Goal: Find specific page/section: Find specific page/section

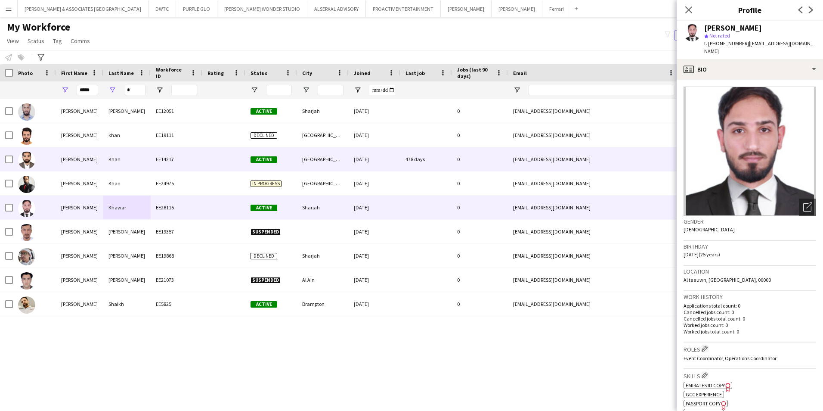
scroll to position [86, 0]
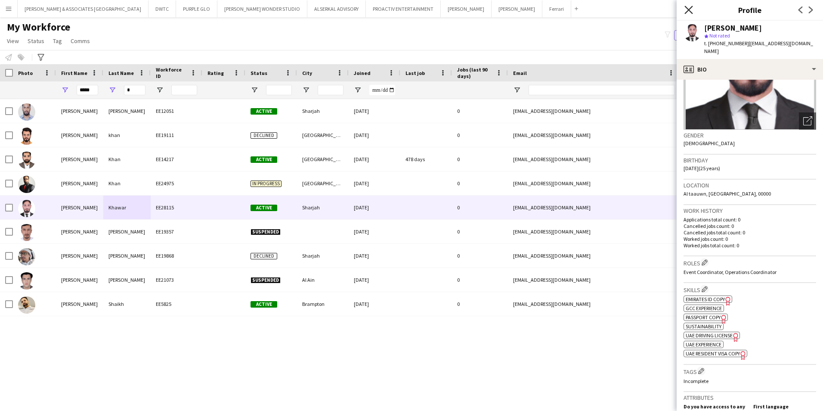
click at [689, 13] on icon "Close pop-in" at bounding box center [688, 10] width 8 height 8
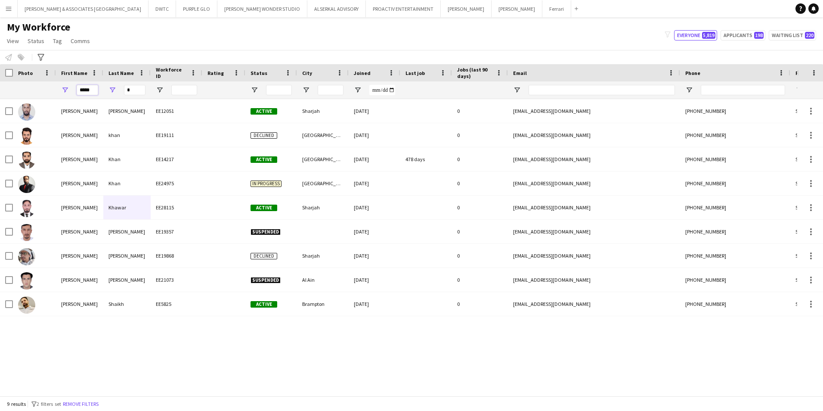
drag, startPoint x: 93, startPoint y: 89, endPoint x: 60, endPoint y: 87, distance: 33.2
click at [58, 90] on div "*****" at bounding box center [79, 89] width 47 height 17
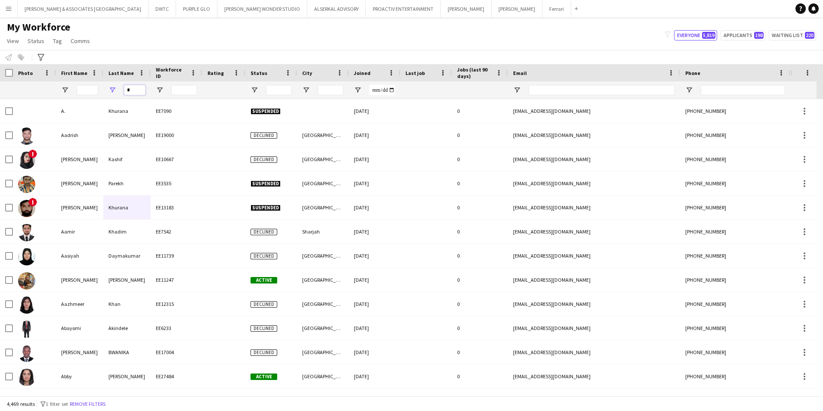
click at [131, 89] on input "*" at bounding box center [135, 90] width 22 height 10
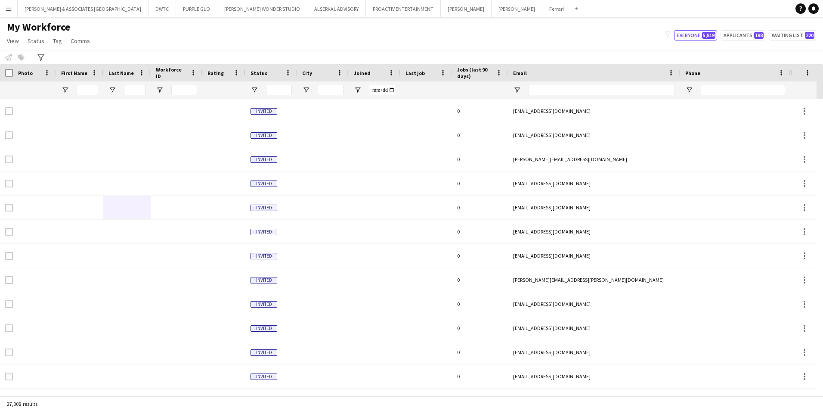
drag, startPoint x: 101, startPoint y: 87, endPoint x: 94, endPoint y: 87, distance: 6.9
click at [100, 87] on div at bounding box center [79, 89] width 47 height 17
click at [94, 87] on input "First Name Filter Input" at bounding box center [88, 90] width 22 height 10
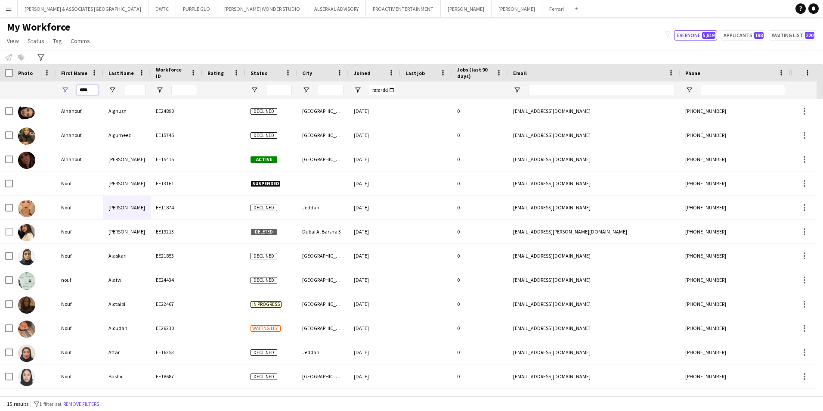
type input "****"
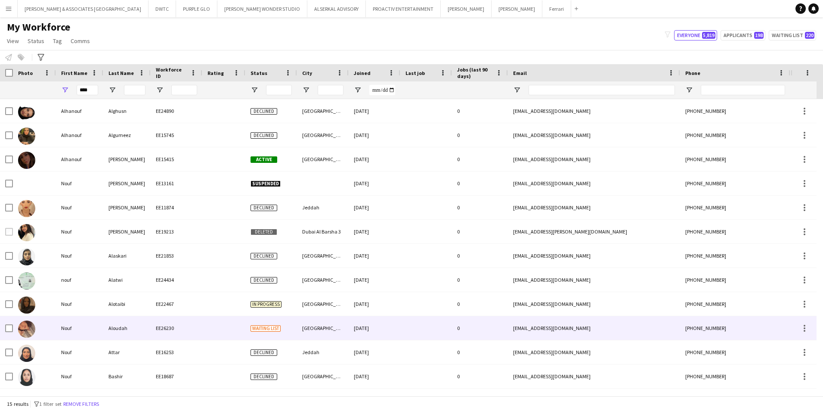
click at [155, 330] on div "EE26230" at bounding box center [177, 328] width 52 height 24
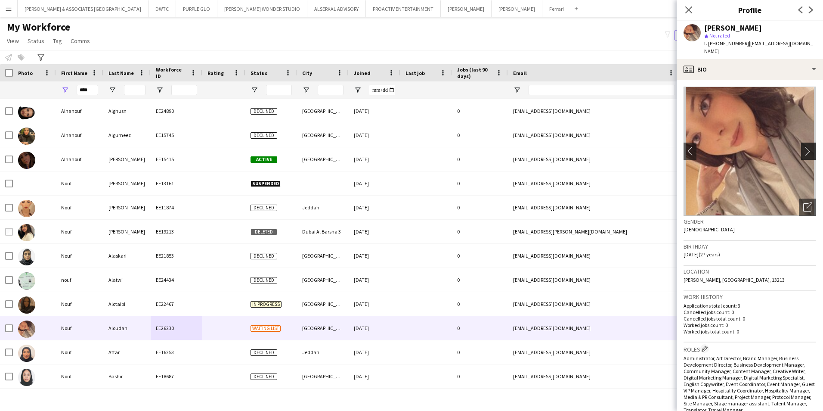
click at [805, 146] on app-icon "chevron-right" at bounding box center [809, 150] width 13 height 9
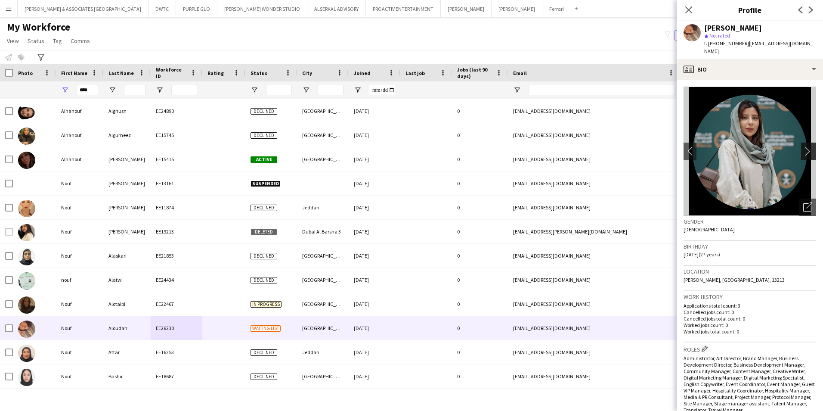
click at [805, 146] on app-icon "chevron-right" at bounding box center [809, 150] width 13 height 9
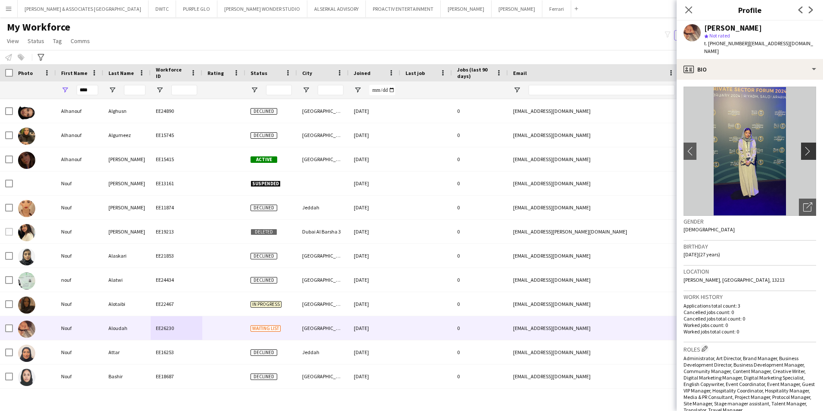
click at [805, 146] on app-icon "chevron-right" at bounding box center [809, 150] width 13 height 9
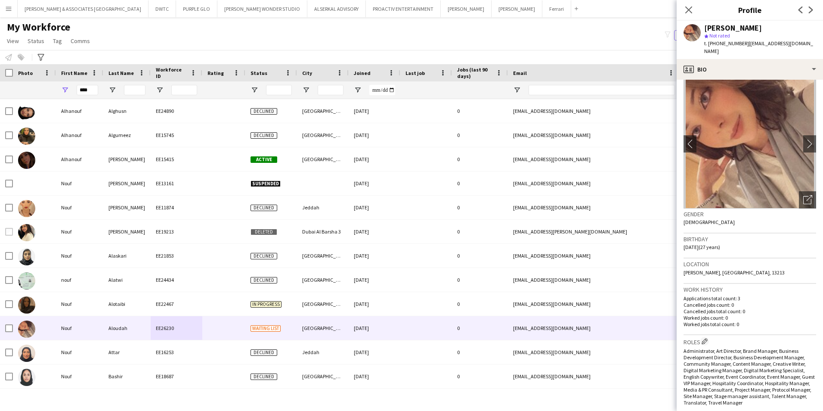
scroll to position [0, 0]
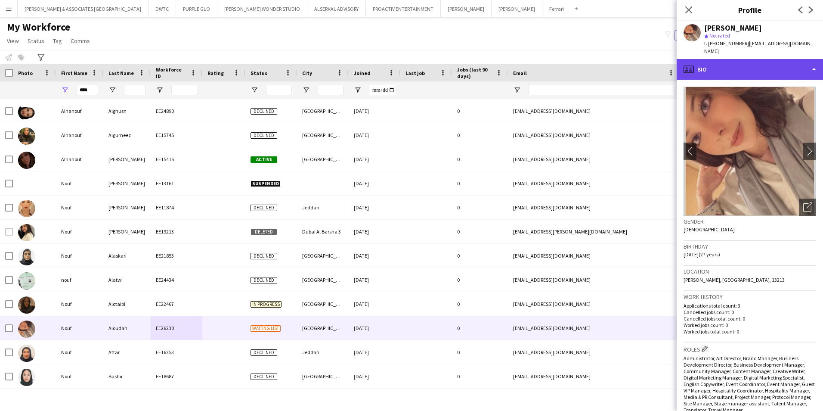
click at [731, 68] on div "profile Bio" at bounding box center [749, 69] width 146 height 21
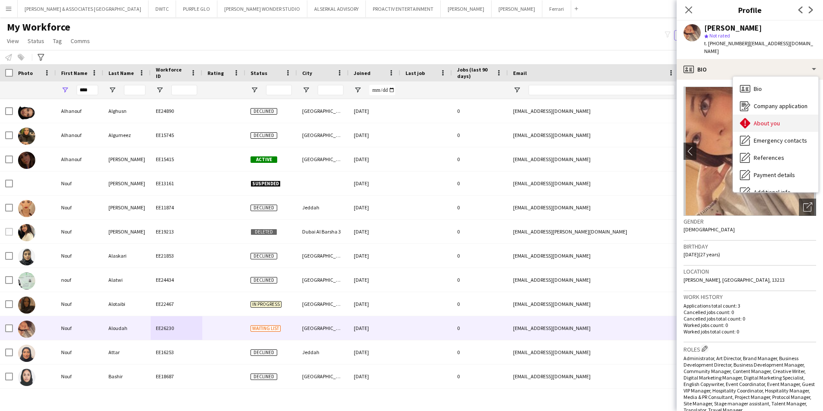
click at [757, 119] on span "About you" at bounding box center [767, 123] width 26 height 8
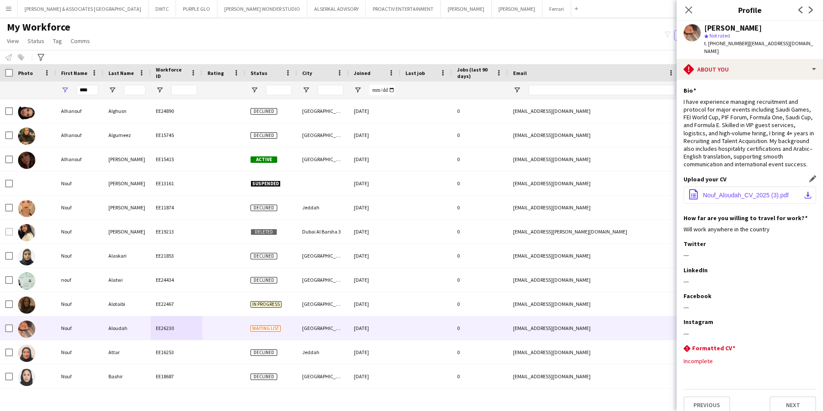
click at [750, 193] on span "Nouf_Aloudah_CV_2025 (3).pdf" at bounding box center [746, 194] width 86 height 7
